Goal: Task Accomplishment & Management: Complete application form

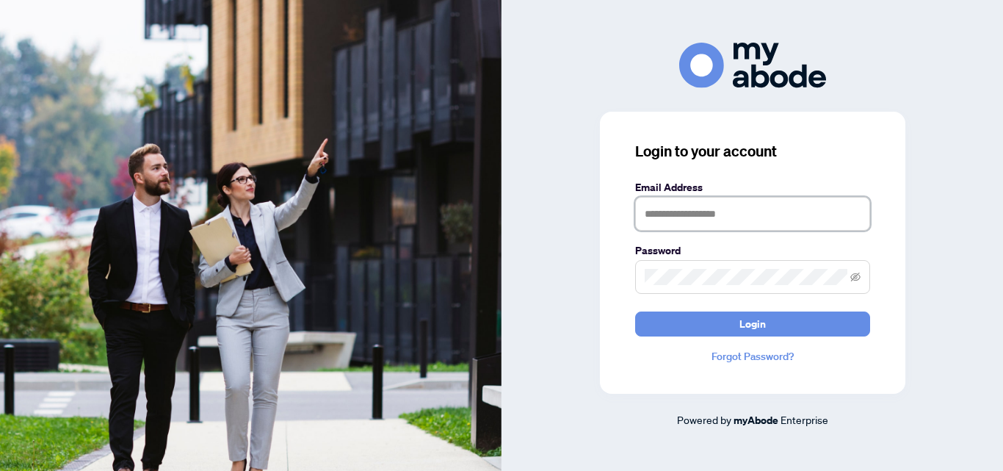
click at [737, 212] on input "text" at bounding box center [752, 214] width 235 height 34
type input "**********"
click at [635, 311] on button "Login" at bounding box center [752, 323] width 235 height 25
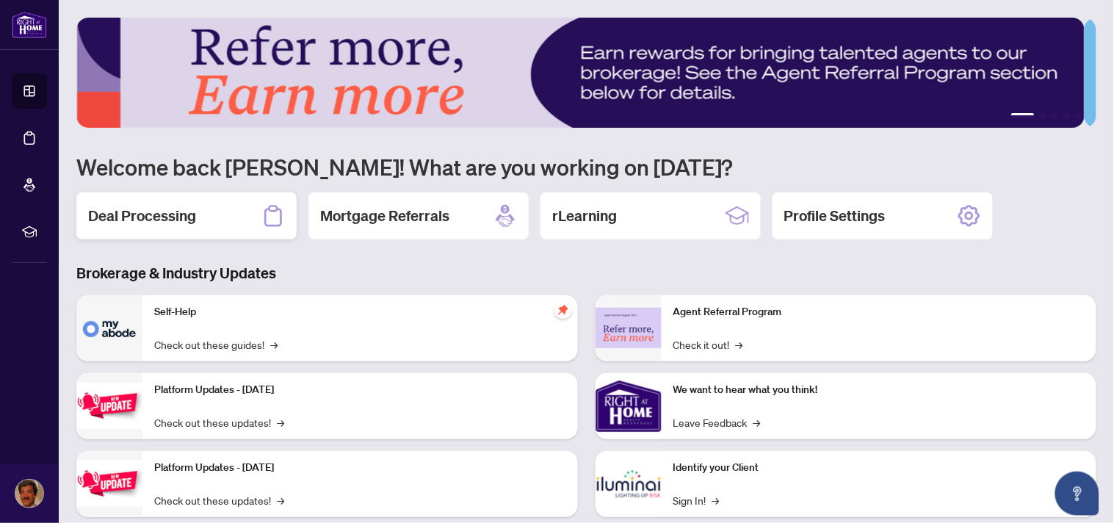
click at [155, 207] on h2 "Deal Processing" at bounding box center [142, 216] width 108 height 21
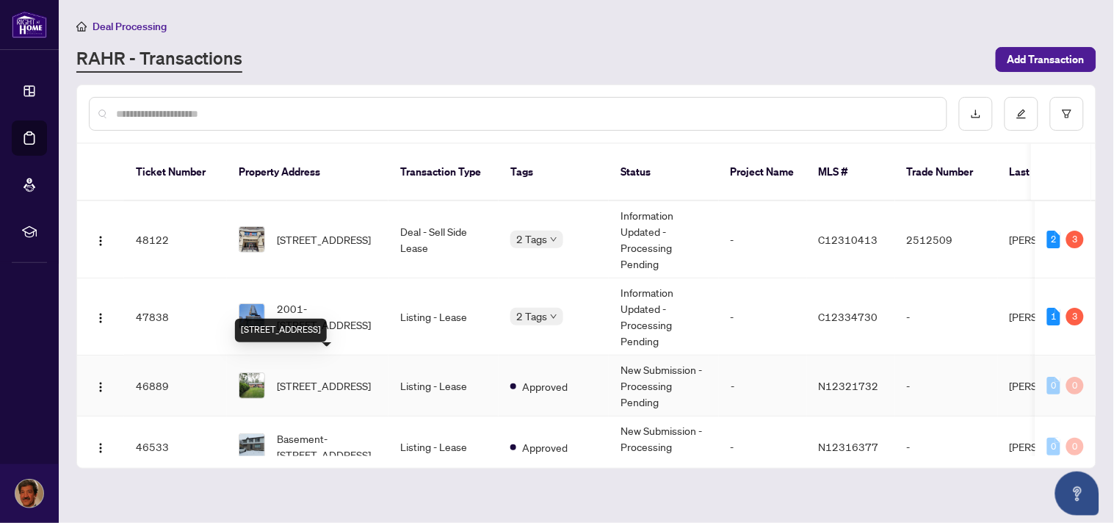
click at [311, 377] on span "[STREET_ADDRESS]" at bounding box center [324, 385] width 94 height 16
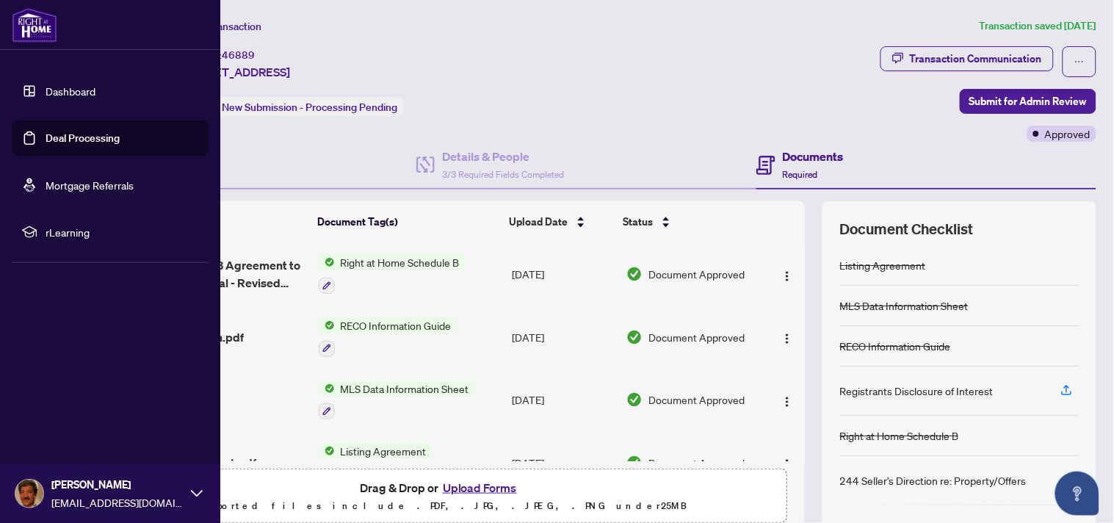
click at [77, 89] on link "Dashboard" at bounding box center [71, 90] width 50 height 13
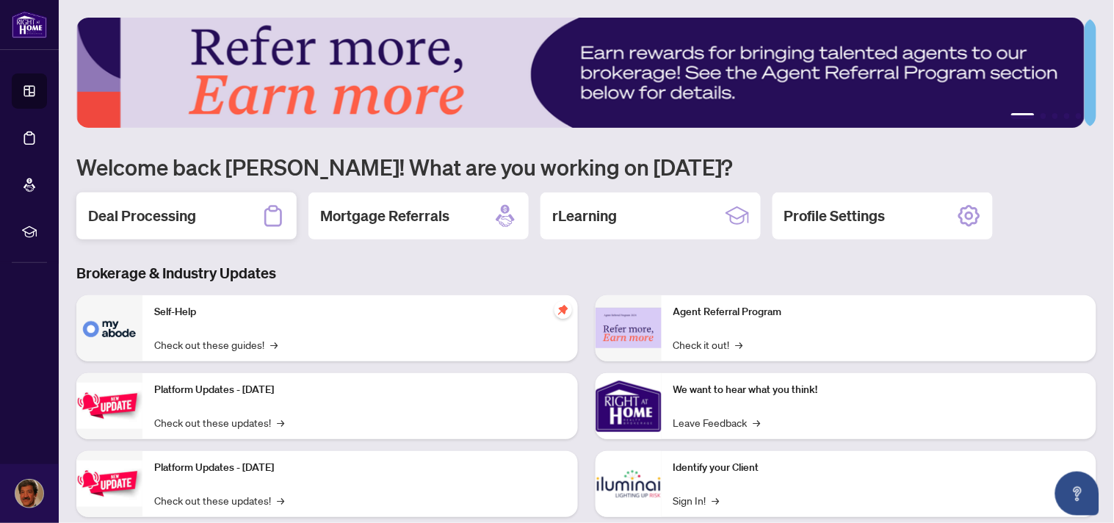
click at [147, 214] on h2 "Deal Processing" at bounding box center [142, 216] width 108 height 21
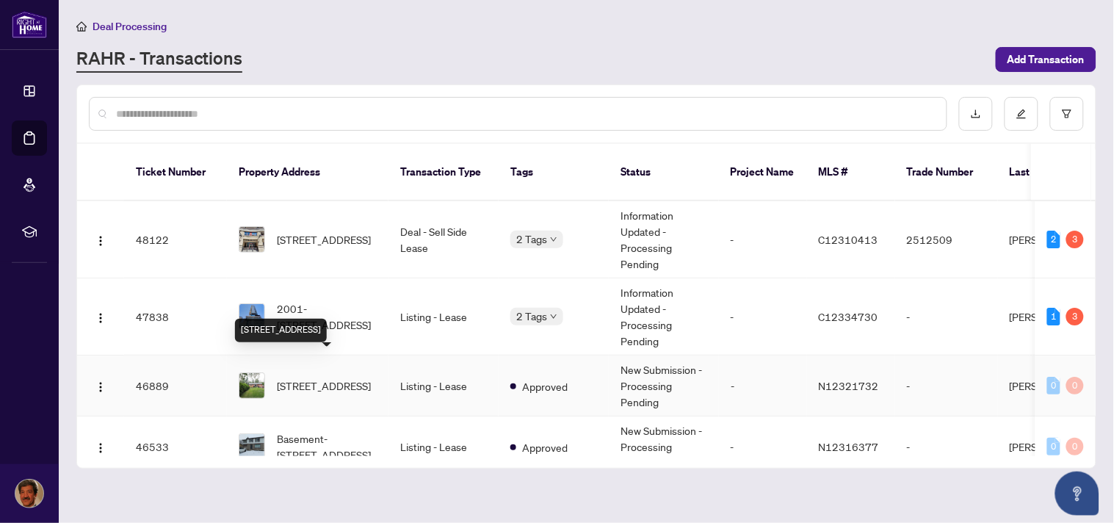
click at [319, 377] on span "[STREET_ADDRESS]" at bounding box center [324, 385] width 94 height 16
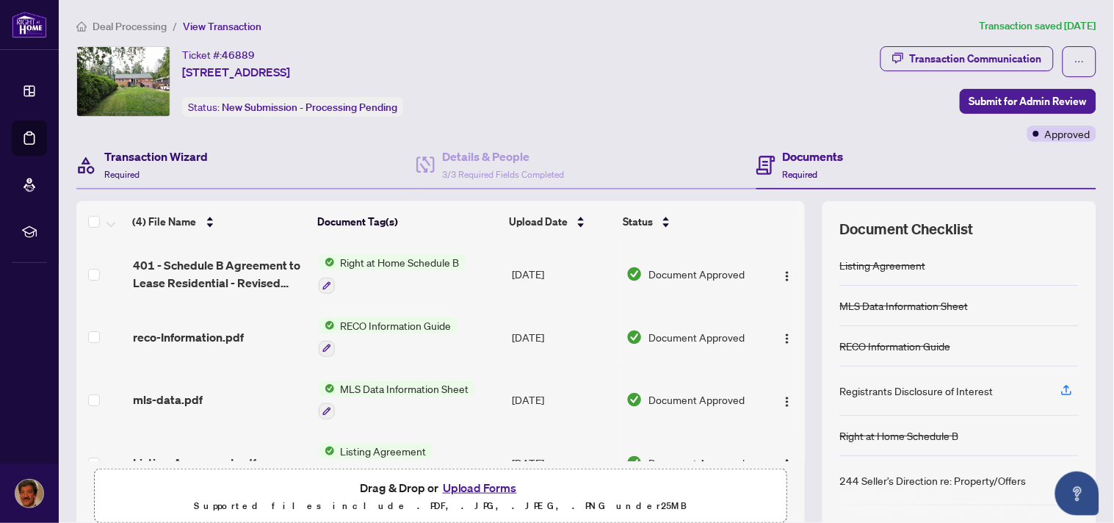
click at [126, 162] on h4 "Transaction Wizard" at bounding box center [156, 157] width 104 height 18
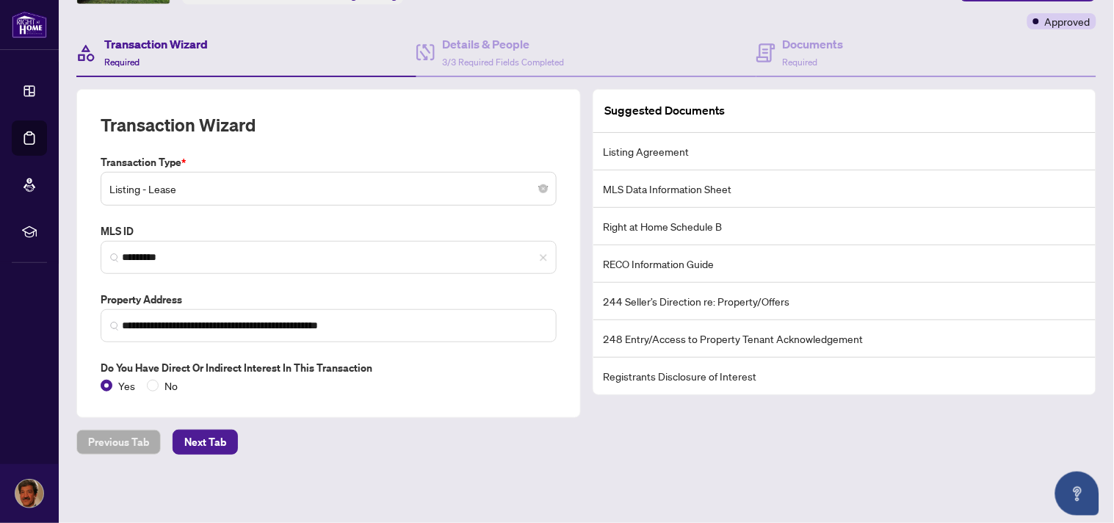
scroll to position [113, 0]
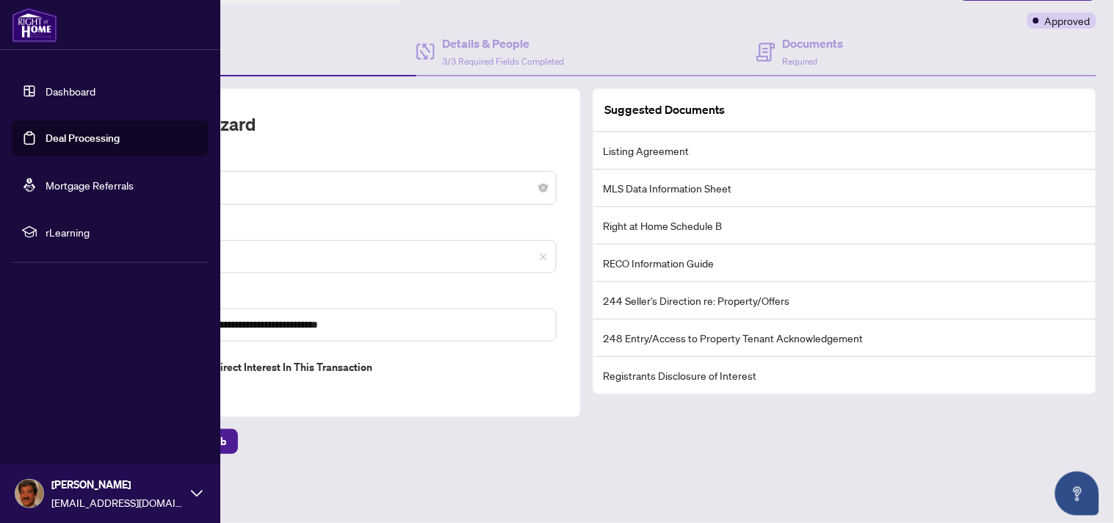
click at [54, 90] on link "Dashboard" at bounding box center [71, 90] width 50 height 13
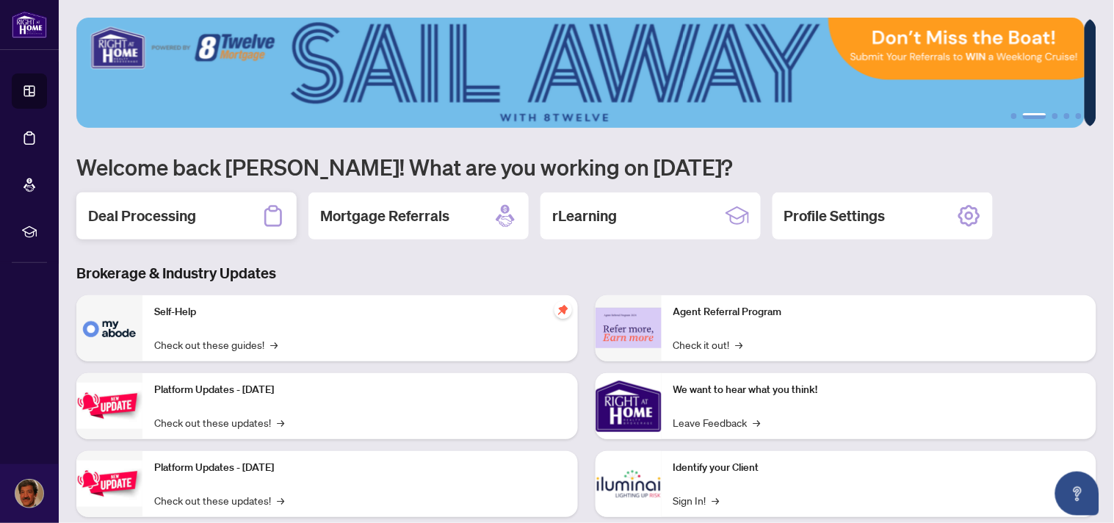
click at [134, 214] on h2 "Deal Processing" at bounding box center [142, 216] width 108 height 21
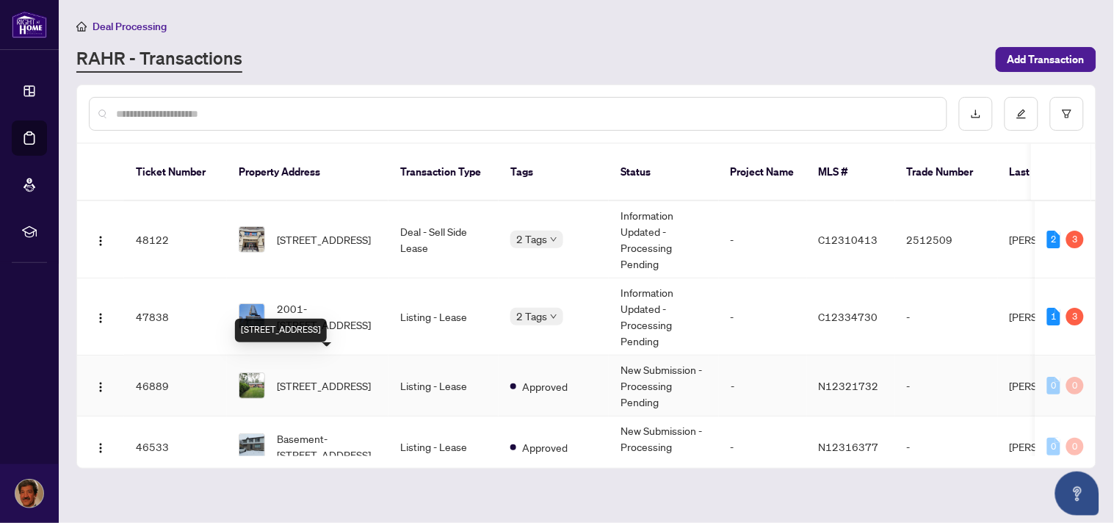
click at [321, 377] on span "[STREET_ADDRESS]" at bounding box center [324, 385] width 94 height 16
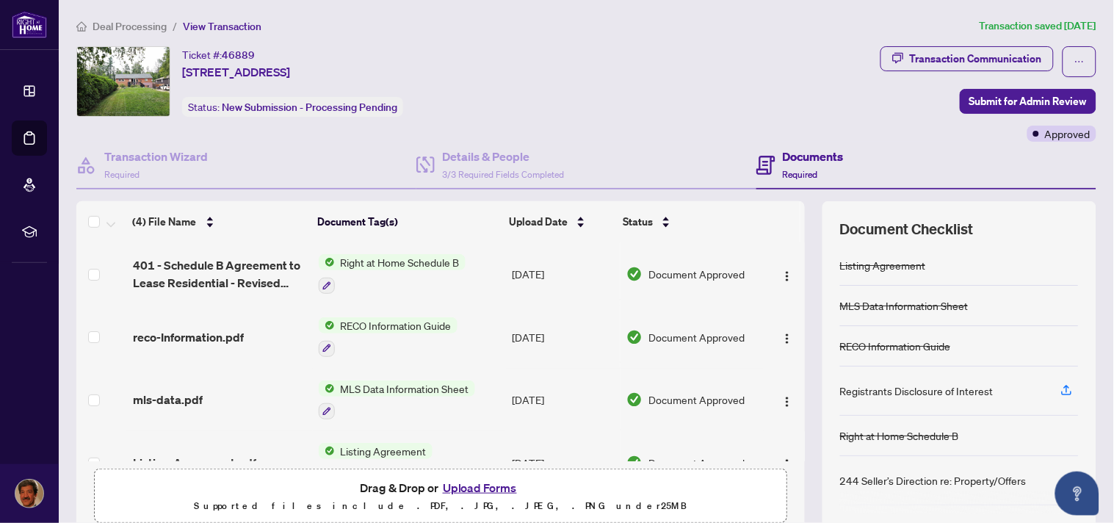
click at [468, 487] on button "Upload Forms" at bounding box center [479, 487] width 83 height 19
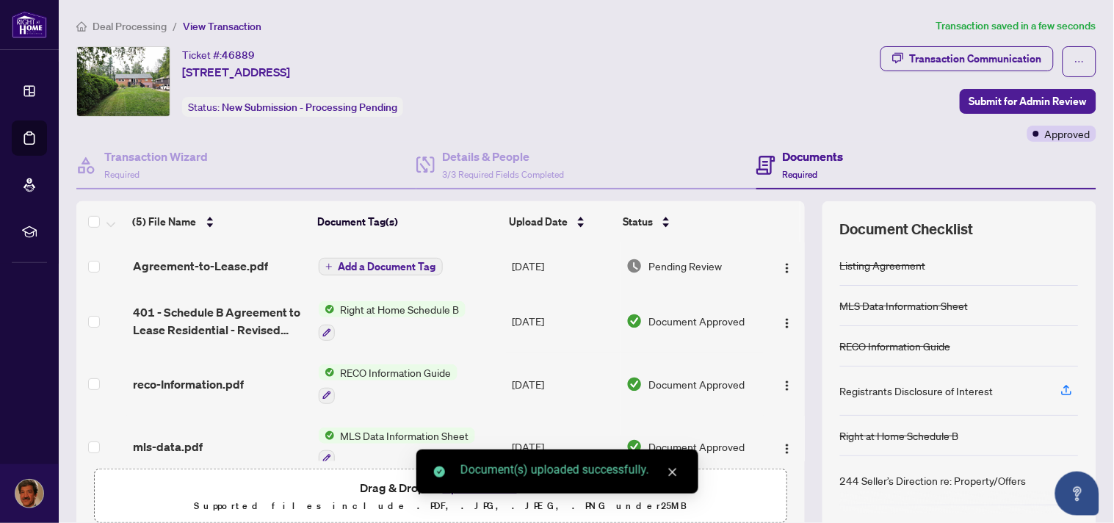
click at [794, 416] on div "(5) File Name Document Tag(s) Upload Date Status Agreement-to-Lease.pdf Add a D…" at bounding box center [586, 366] width 1020 height 330
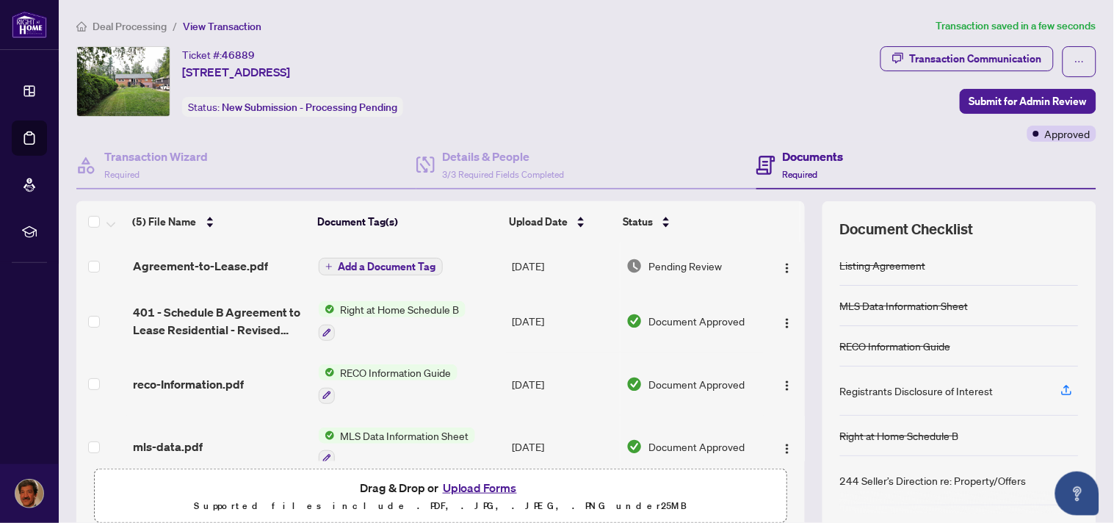
scroll to position [82, 0]
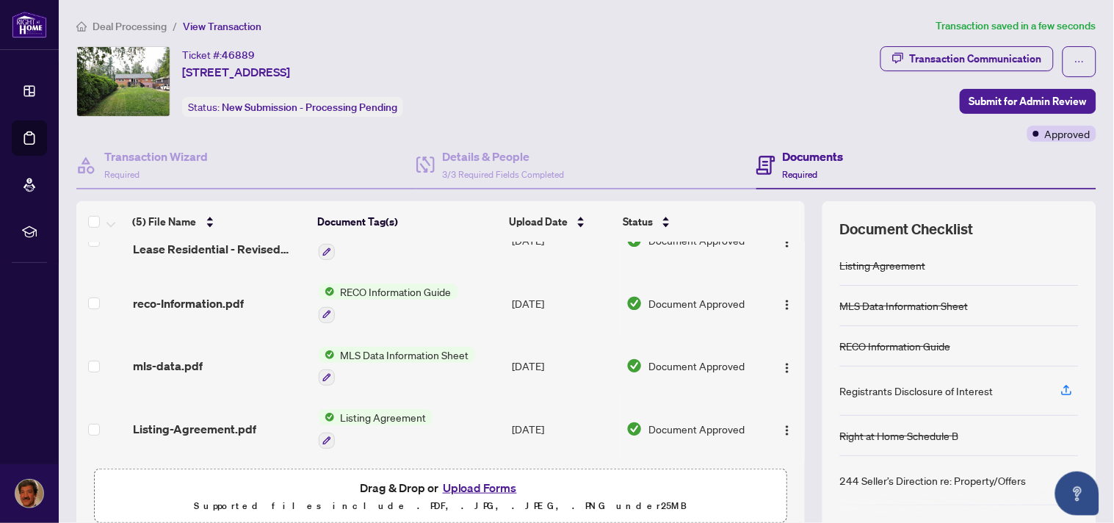
click at [789, 479] on div "(5) File Name Document Tag(s) Upload Date Status Agreement-to-Lease.pdf Add a D…" at bounding box center [440, 366] width 729 height 330
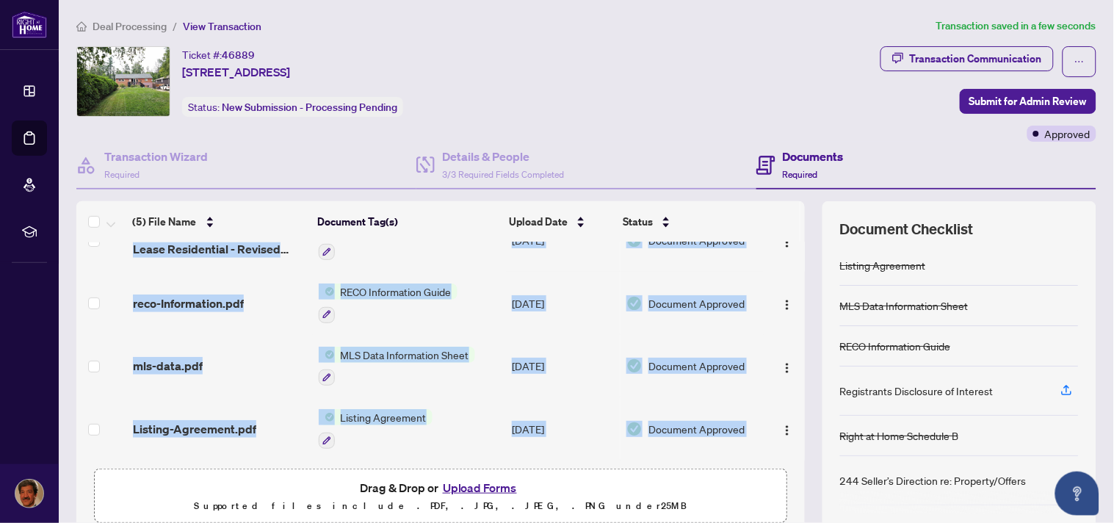
click at [789, 479] on div "(5) File Name Document Tag(s) Upload Date Status Agreement-to-Lease.pdf Add a D…" at bounding box center [440, 366] width 729 height 330
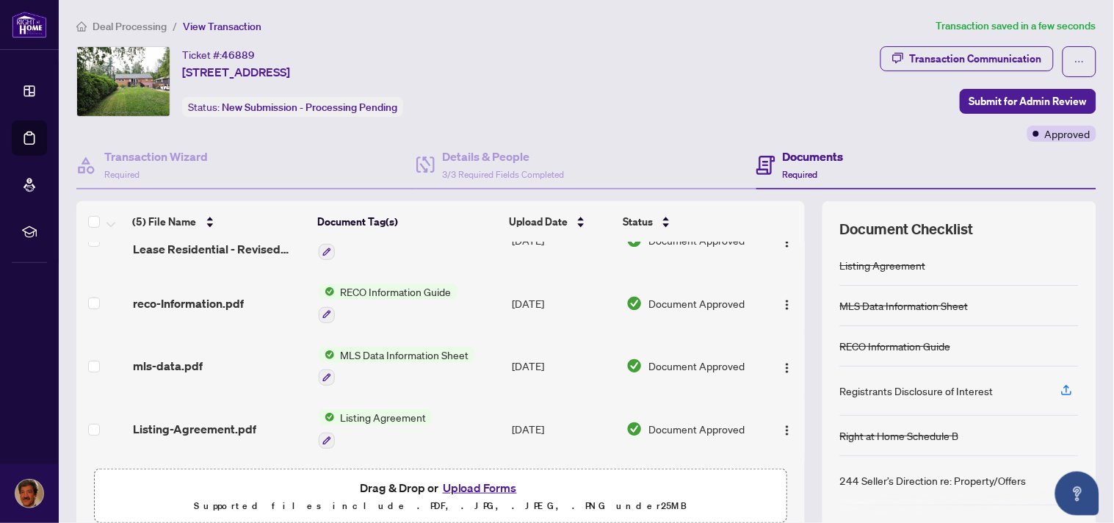
click at [789, 466] on div "(5) File Name Document Tag(s) Upload Date Status Agreement-to-Lease.pdf Add a D…" at bounding box center [440, 366] width 729 height 330
click at [478, 490] on button "Upload Forms" at bounding box center [479, 487] width 83 height 19
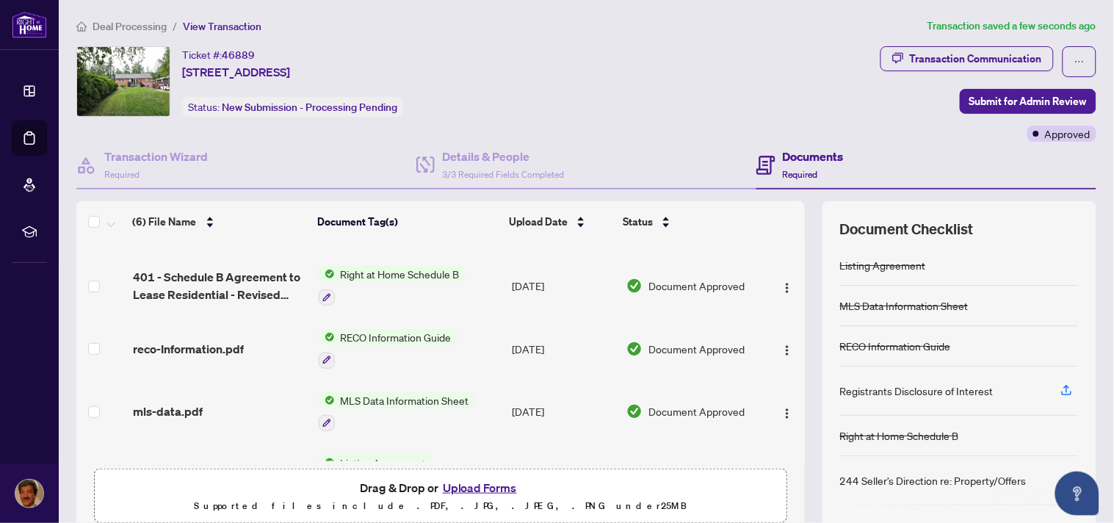
click at [467, 493] on button "Upload Forms" at bounding box center [479, 487] width 83 height 19
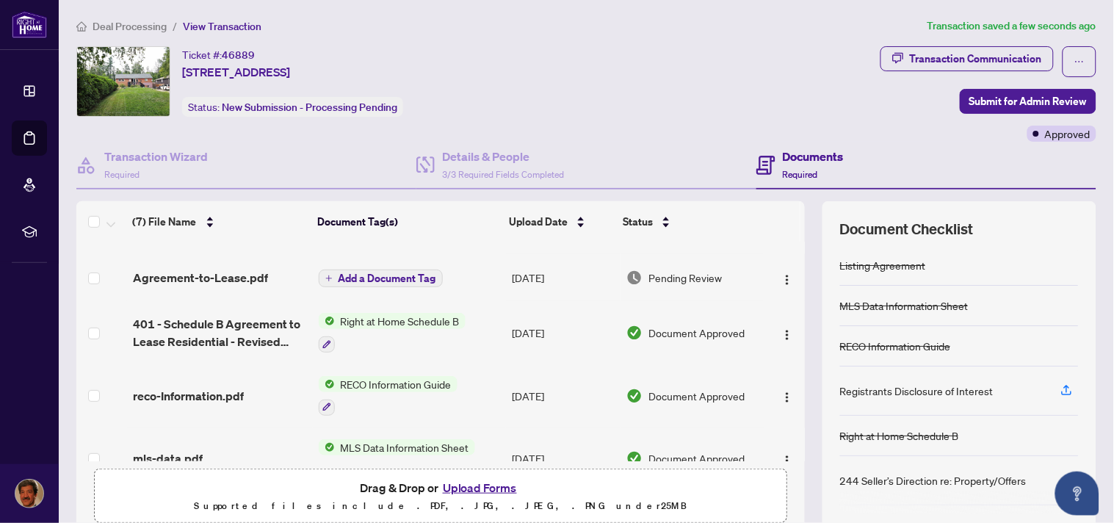
click at [486, 483] on button "Upload Forms" at bounding box center [479, 487] width 83 height 19
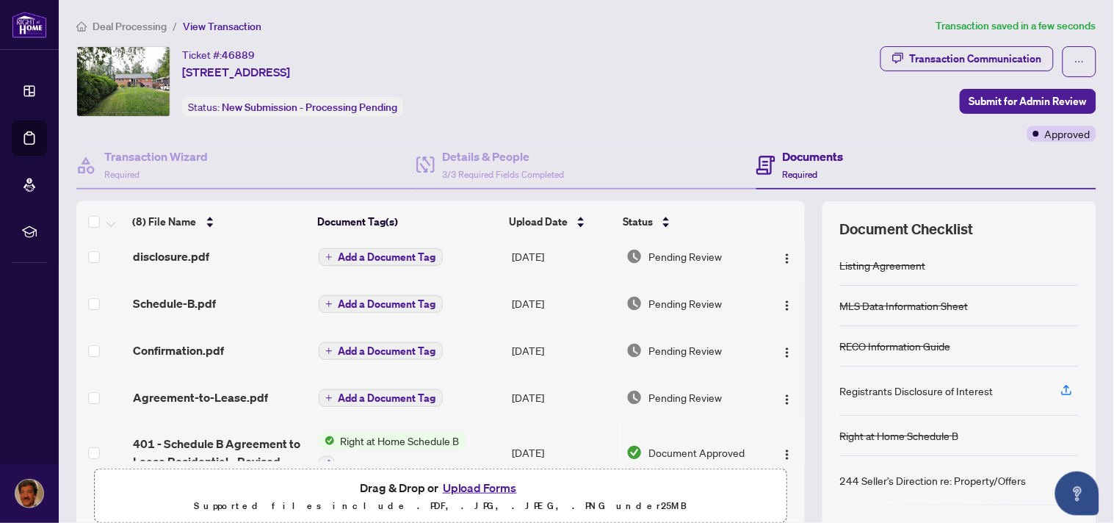
scroll to position [0, 0]
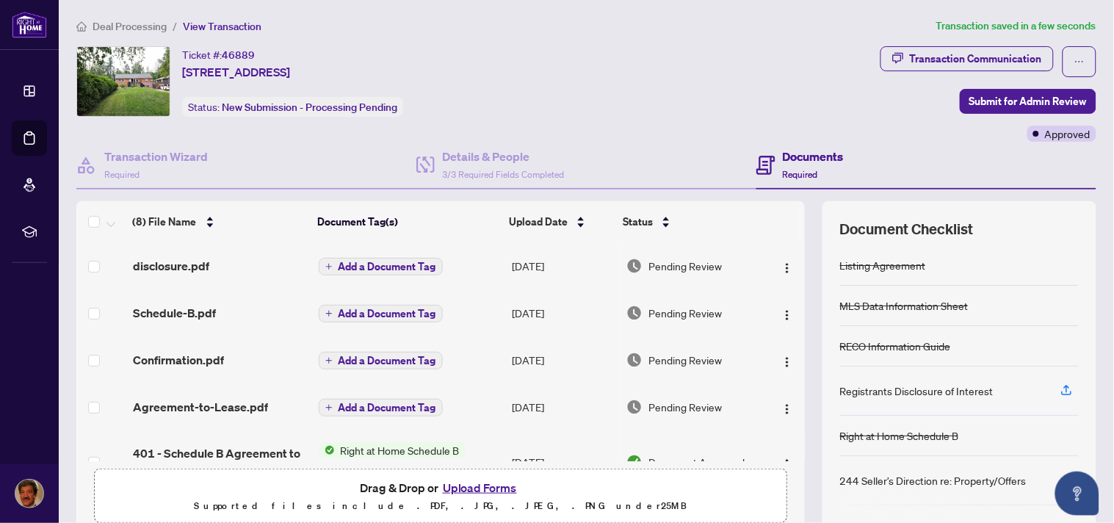
click at [388, 261] on span "Add a Document Tag" at bounding box center [388, 266] width 98 height 10
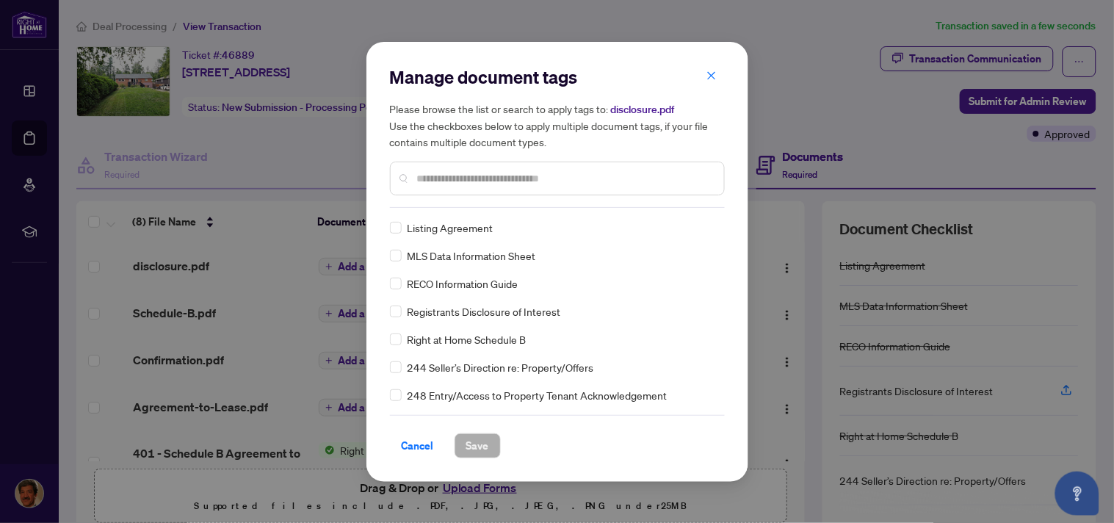
click at [481, 176] on input "text" at bounding box center [564, 178] width 295 height 16
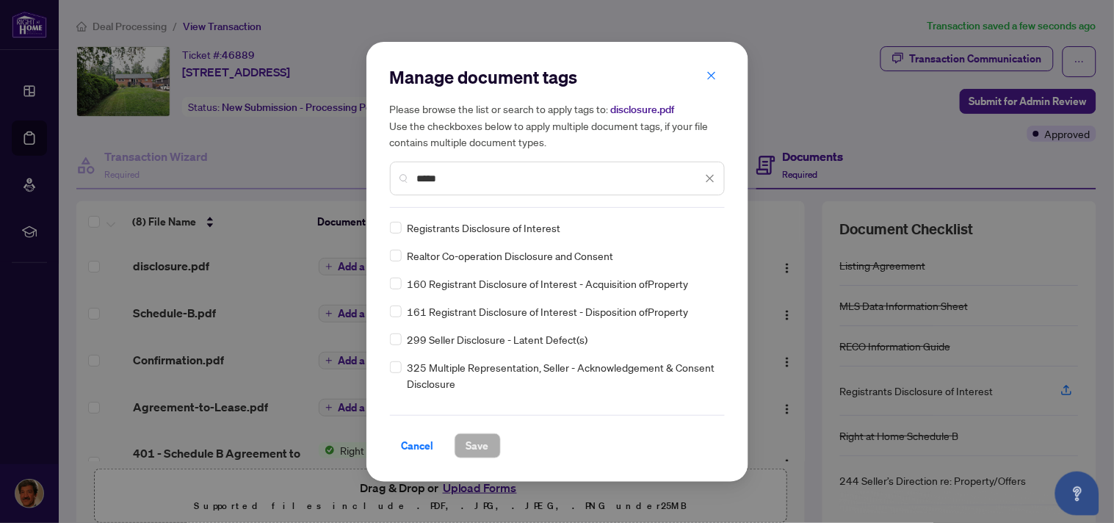
type input "*****"
click at [475, 445] on span "Save" at bounding box center [477, 446] width 23 height 24
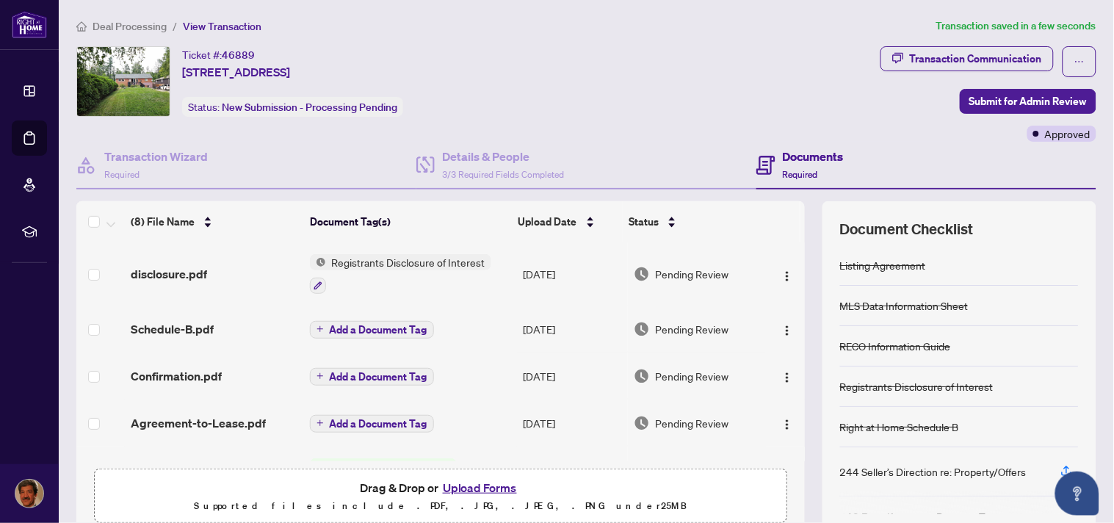
click at [390, 329] on span "Add a Document Tag" at bounding box center [379, 330] width 98 height 10
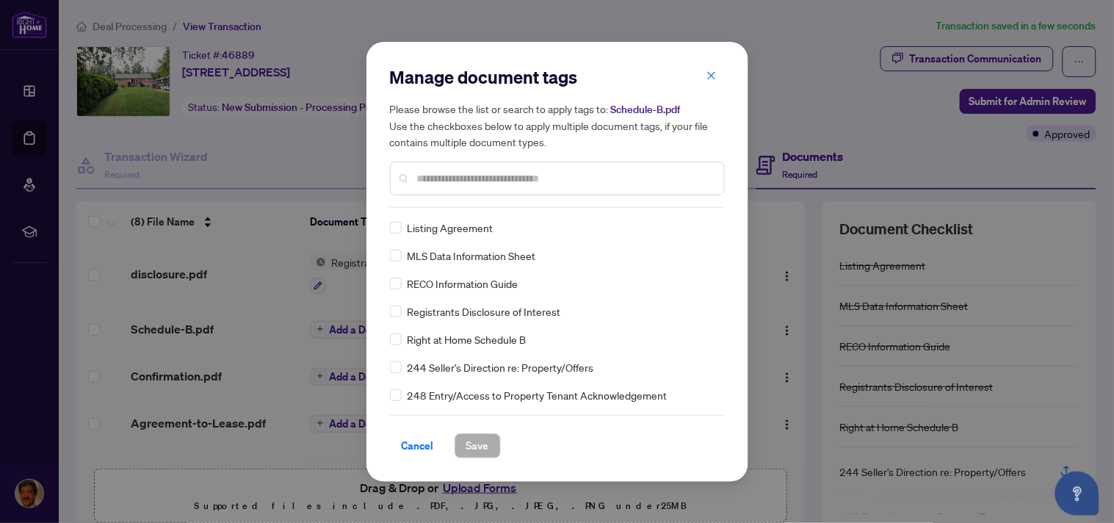
click at [471, 173] on input "text" at bounding box center [564, 178] width 295 height 16
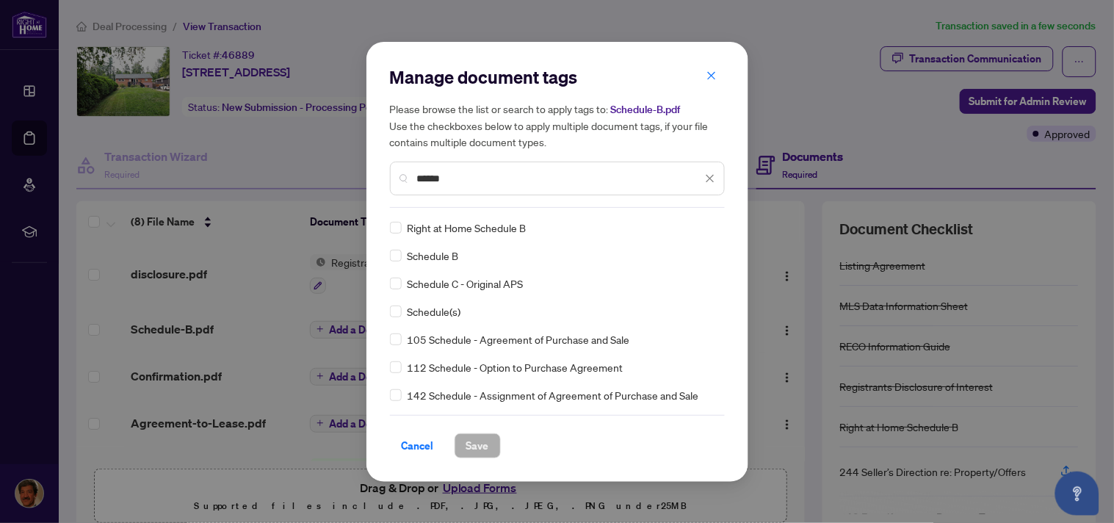
type input "******"
click at [478, 438] on span "Save" at bounding box center [477, 446] width 23 height 24
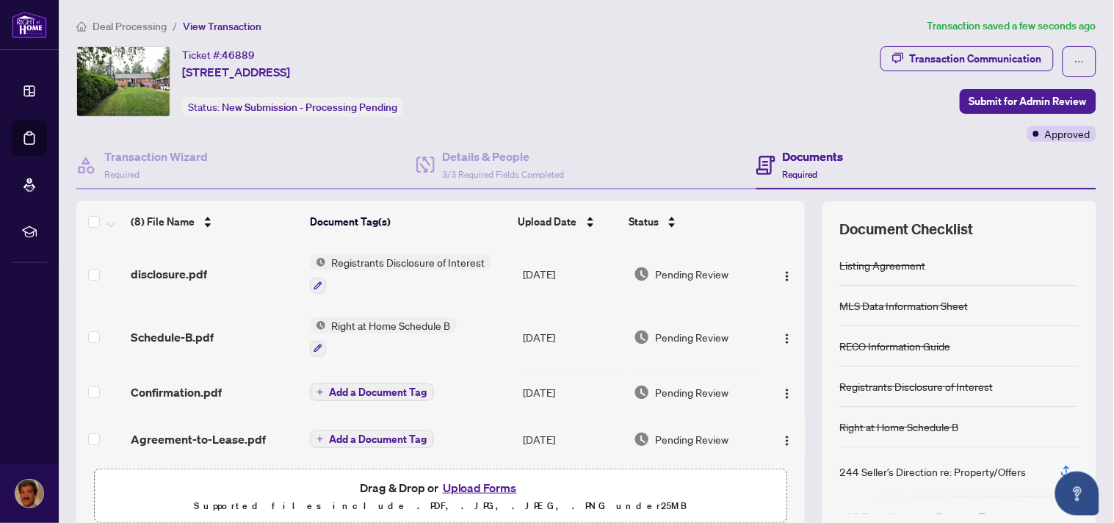
click at [388, 392] on span "Add a Document Tag" at bounding box center [379, 392] width 98 height 10
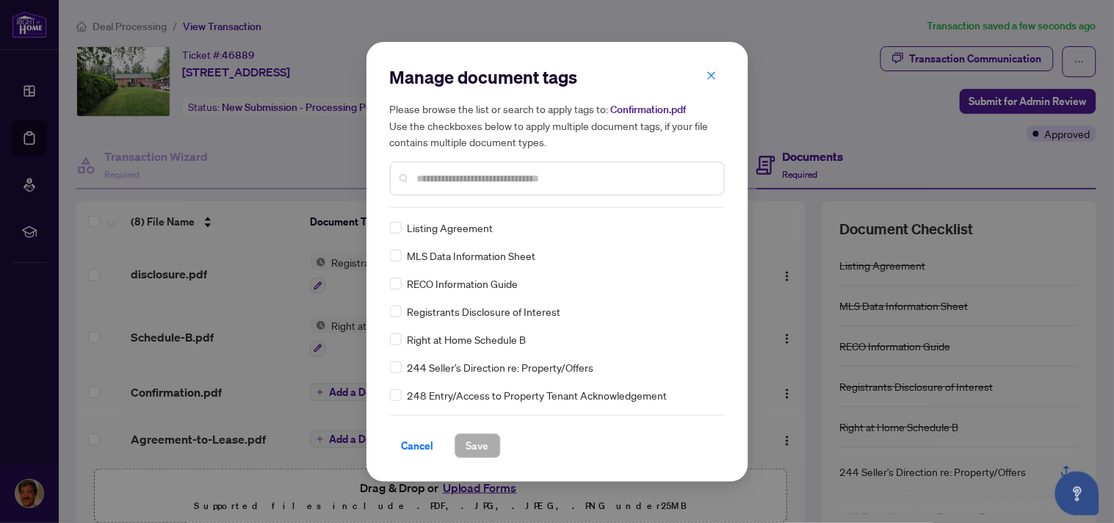
click at [472, 178] on input "text" at bounding box center [564, 178] width 295 height 16
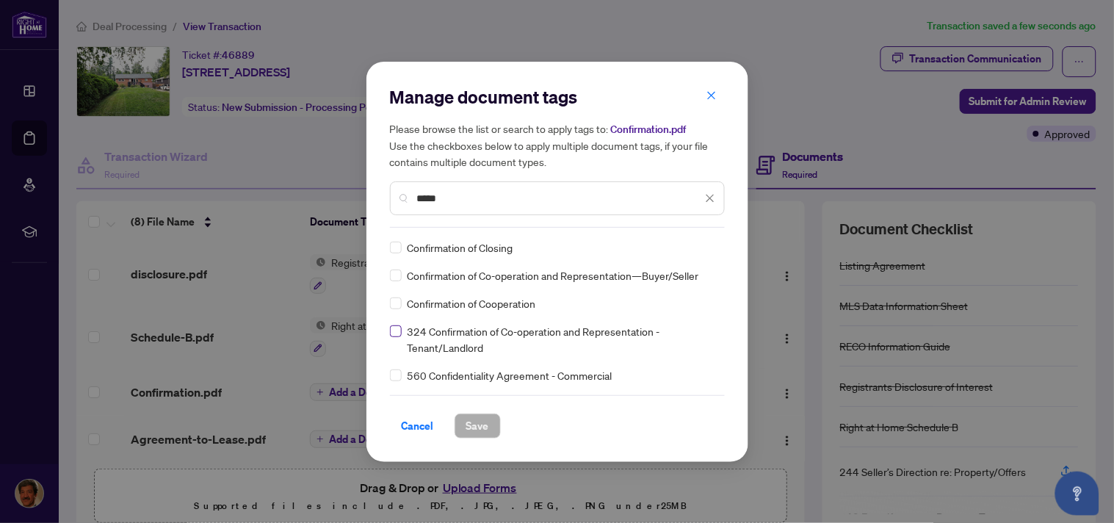
type input "*****"
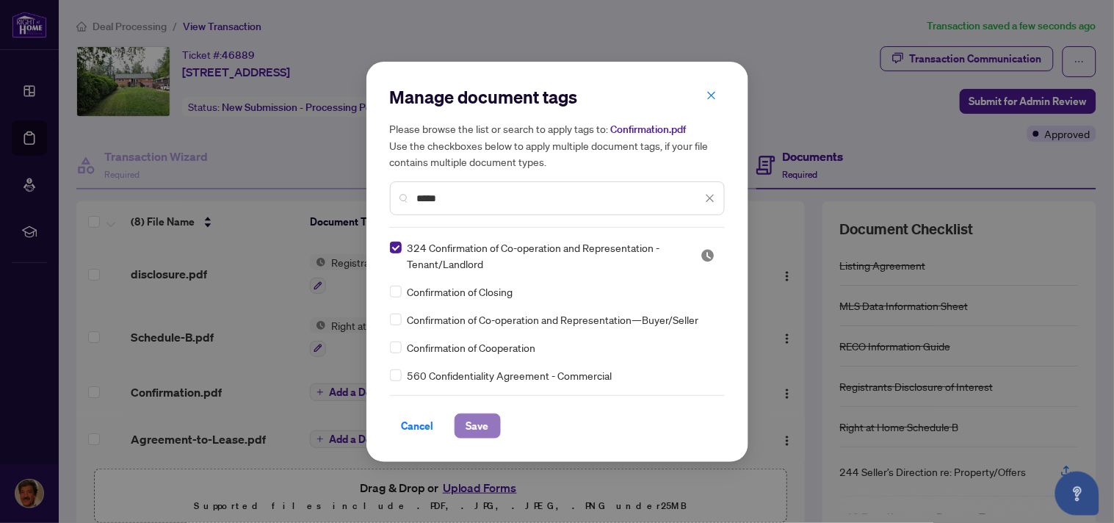
click at [477, 429] on span "Save" at bounding box center [477, 426] width 23 height 24
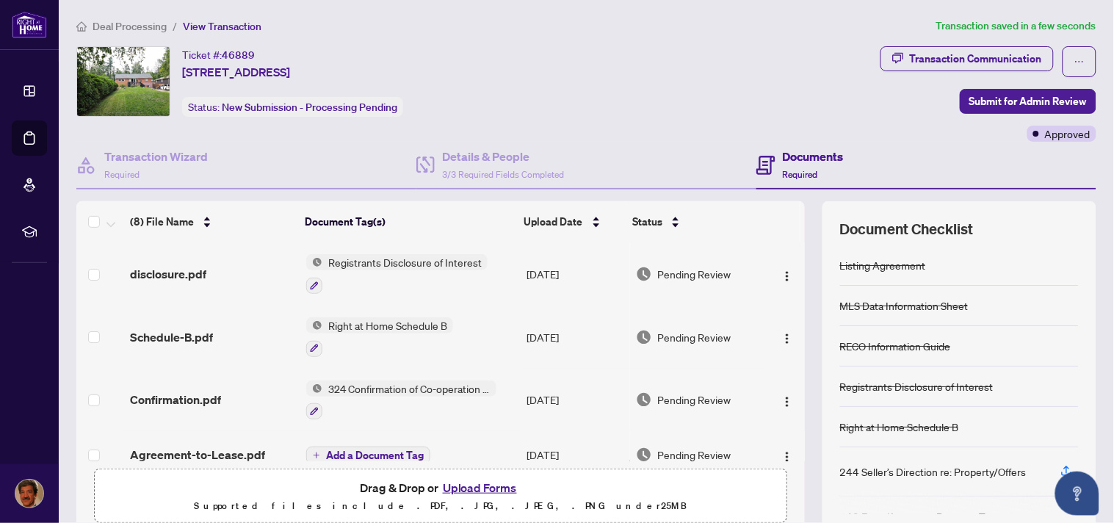
click at [379, 455] on span "Add a Document Tag" at bounding box center [375, 455] width 98 height 10
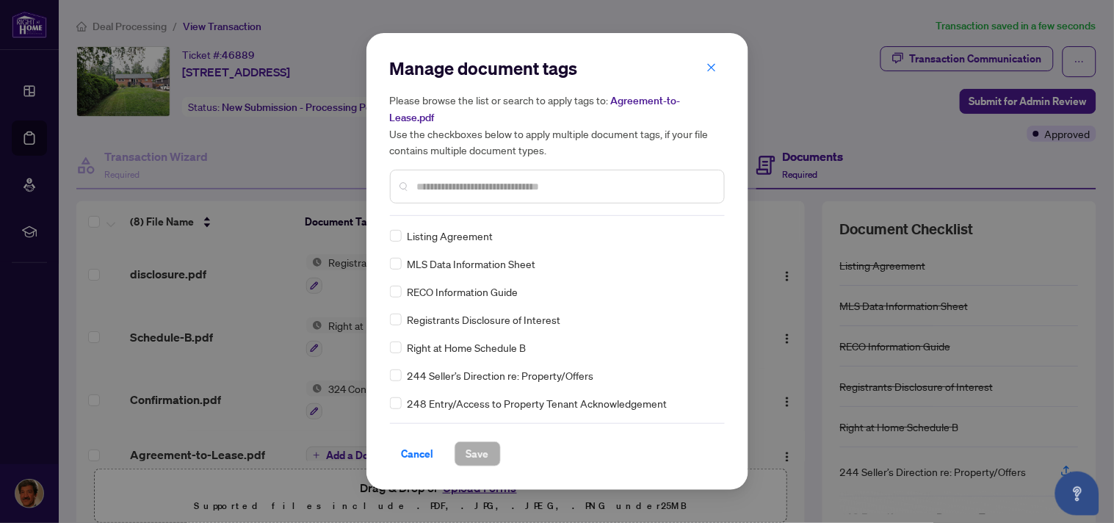
click at [471, 188] on input "text" at bounding box center [564, 186] width 295 height 16
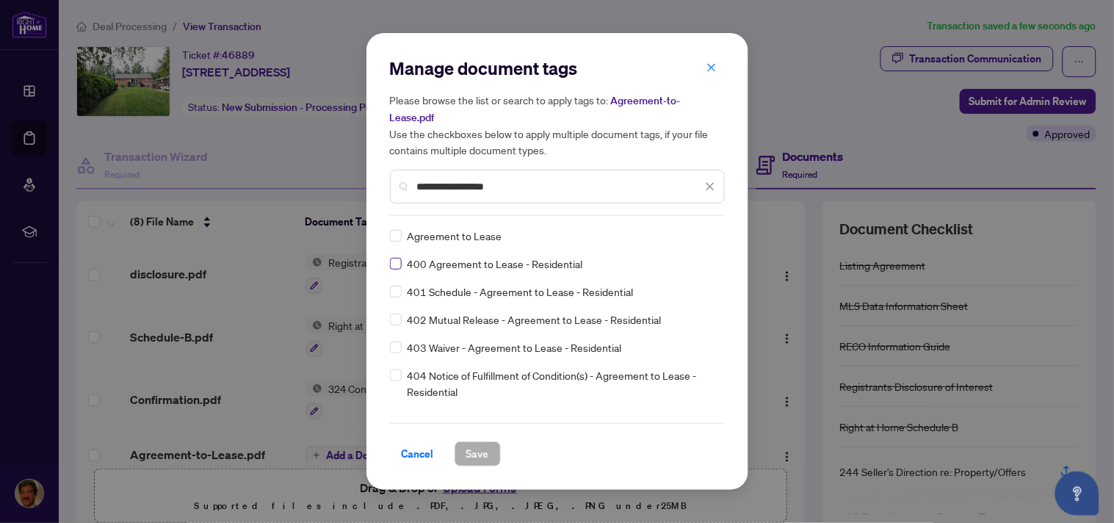
type input "**********"
click at [467, 454] on span "Save" at bounding box center [477, 454] width 23 height 24
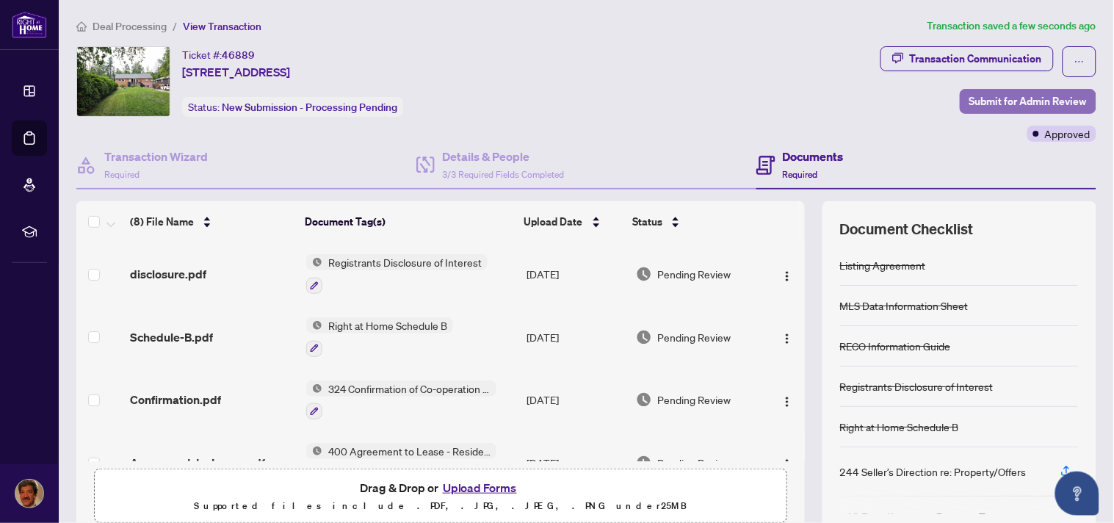
click at [1023, 103] on span "Submit for Admin Review" at bounding box center [1028, 102] width 118 height 24
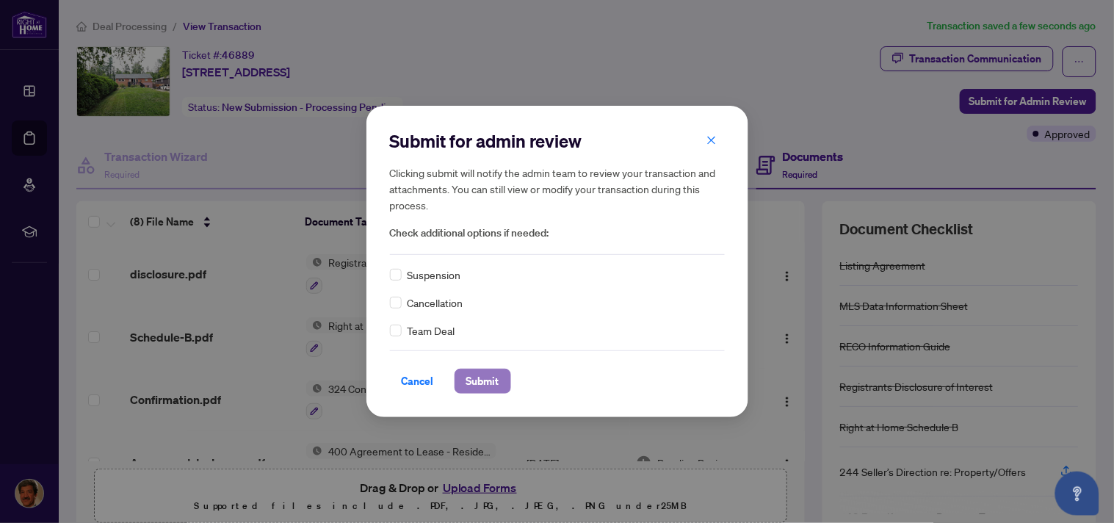
click at [481, 383] on span "Submit" at bounding box center [482, 381] width 33 height 24
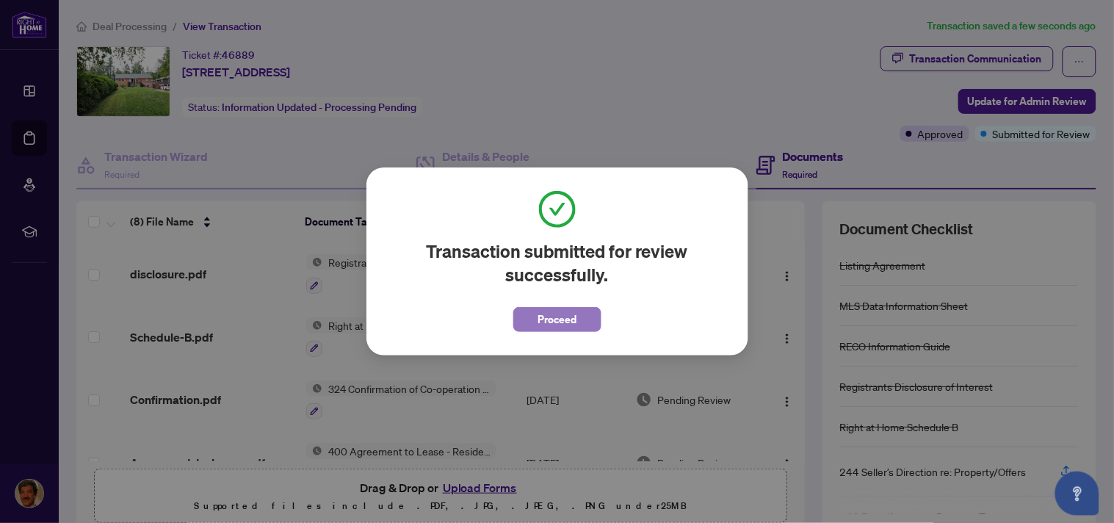
click at [567, 323] on span "Proceed" at bounding box center [557, 320] width 39 height 24
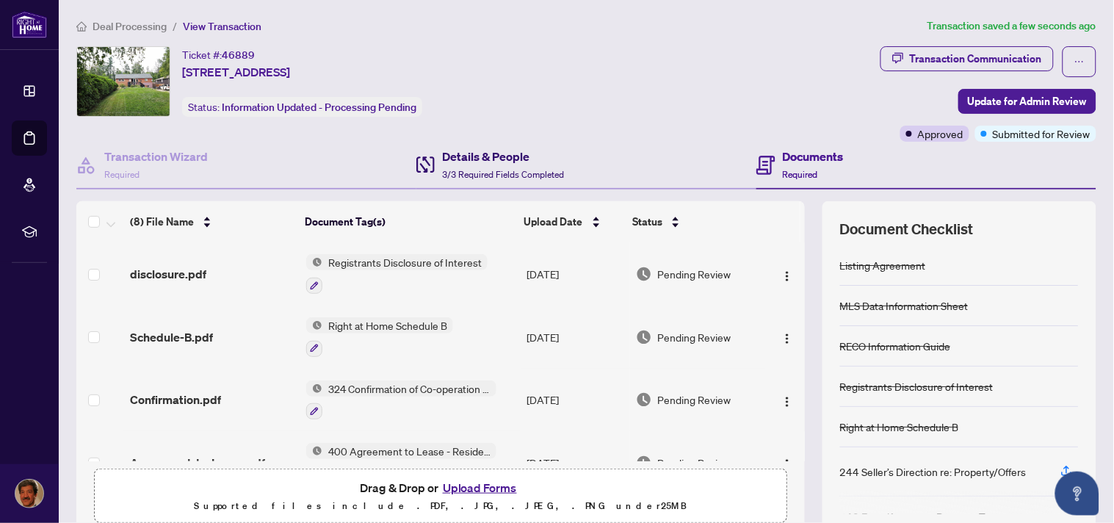
click at [510, 158] on h4 "Details & People" at bounding box center [503, 157] width 122 height 18
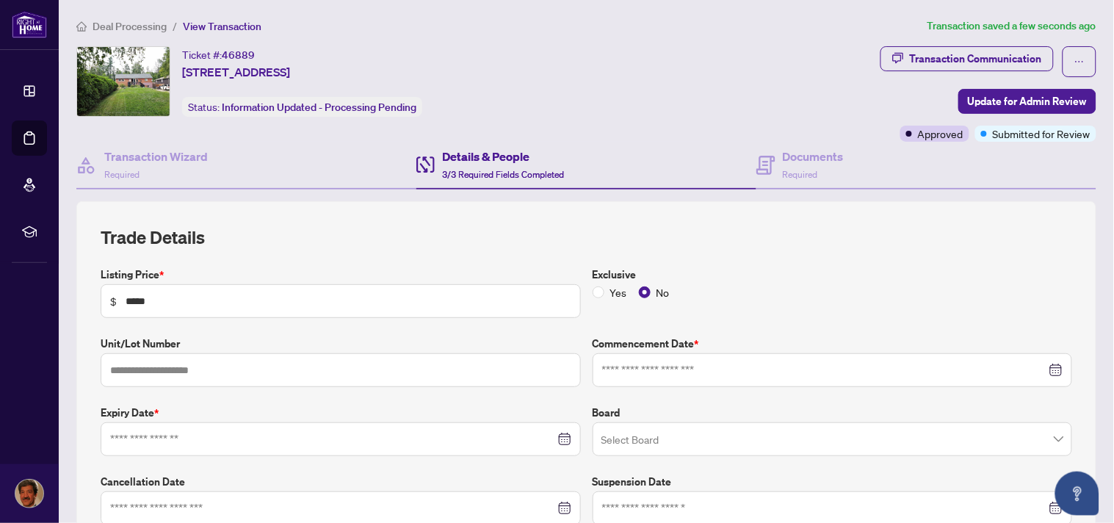
type input "**********"
